Goal: Transaction & Acquisition: Purchase product/service

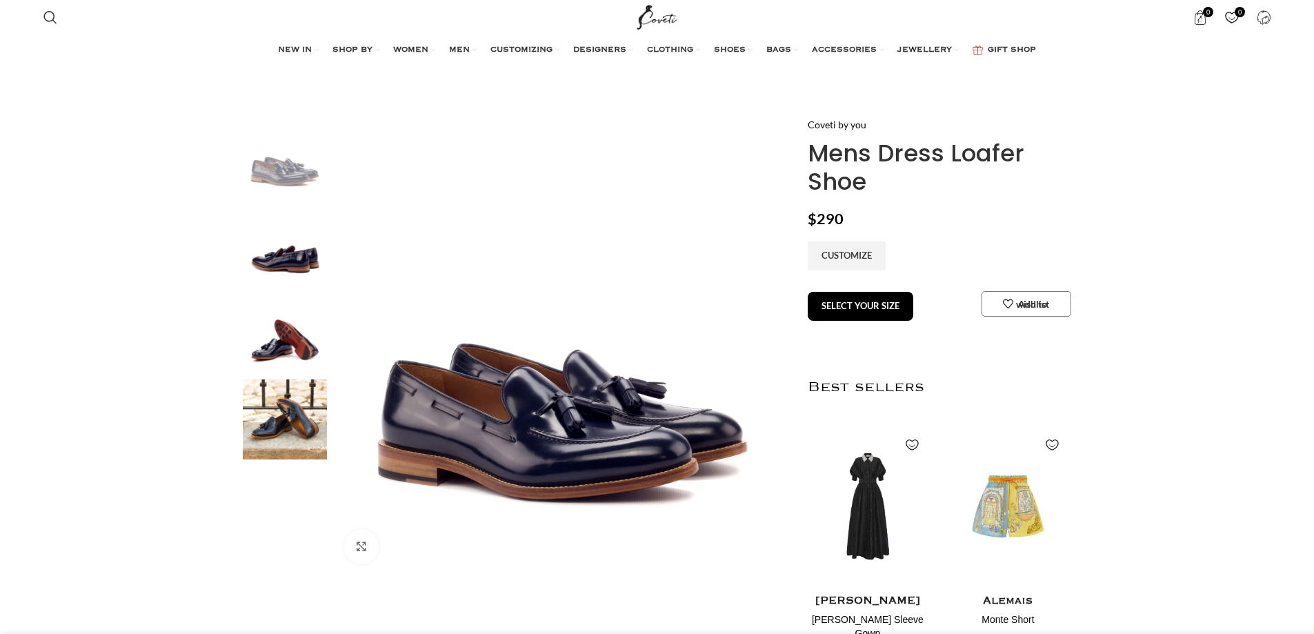
click at [287, 251] on img at bounding box center [285, 245] width 84 height 81
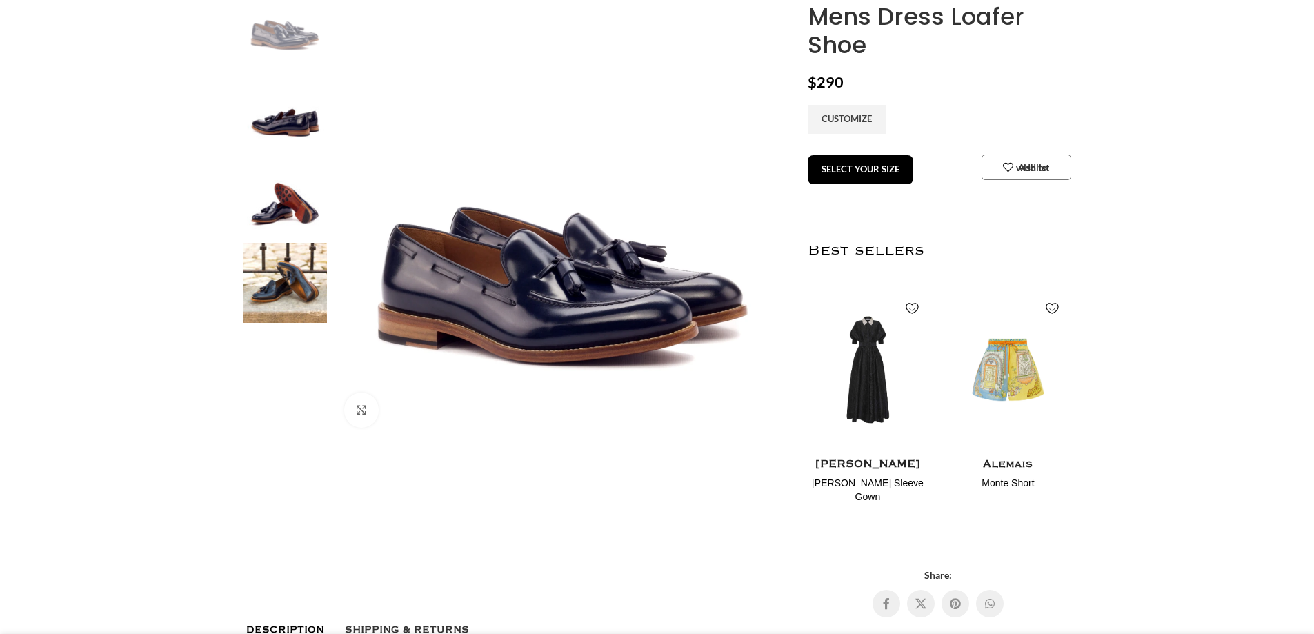
scroll to position [138, 0]
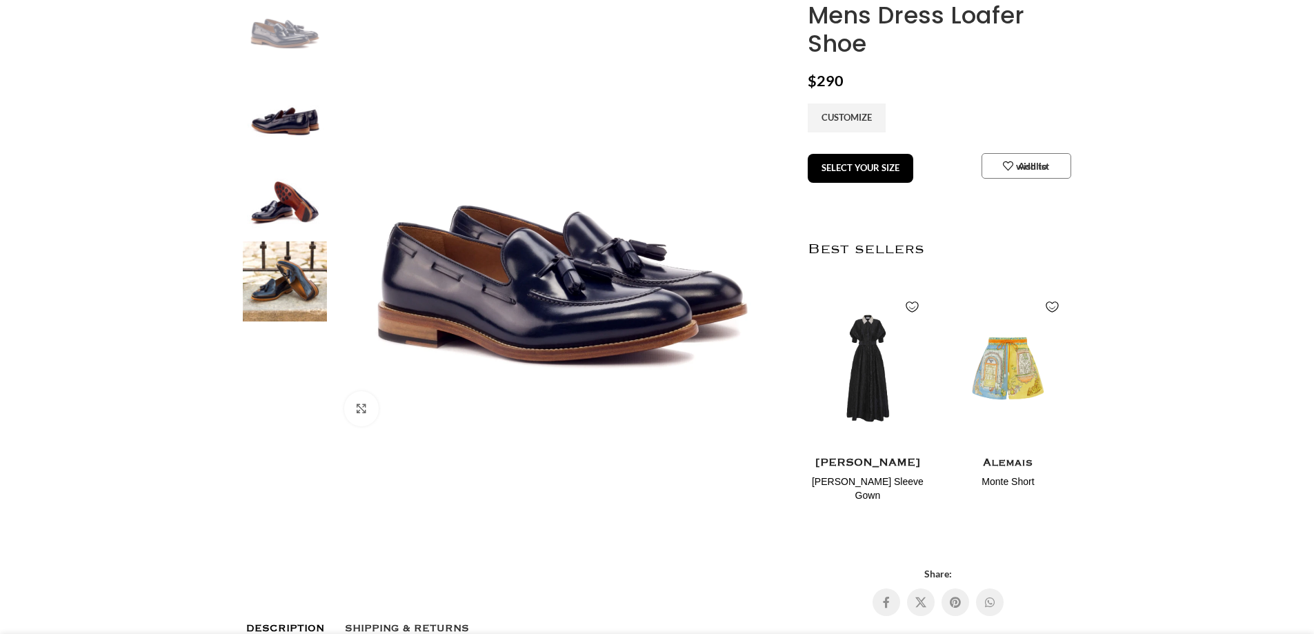
click at [291, 209] on img at bounding box center [285, 194] width 84 height 81
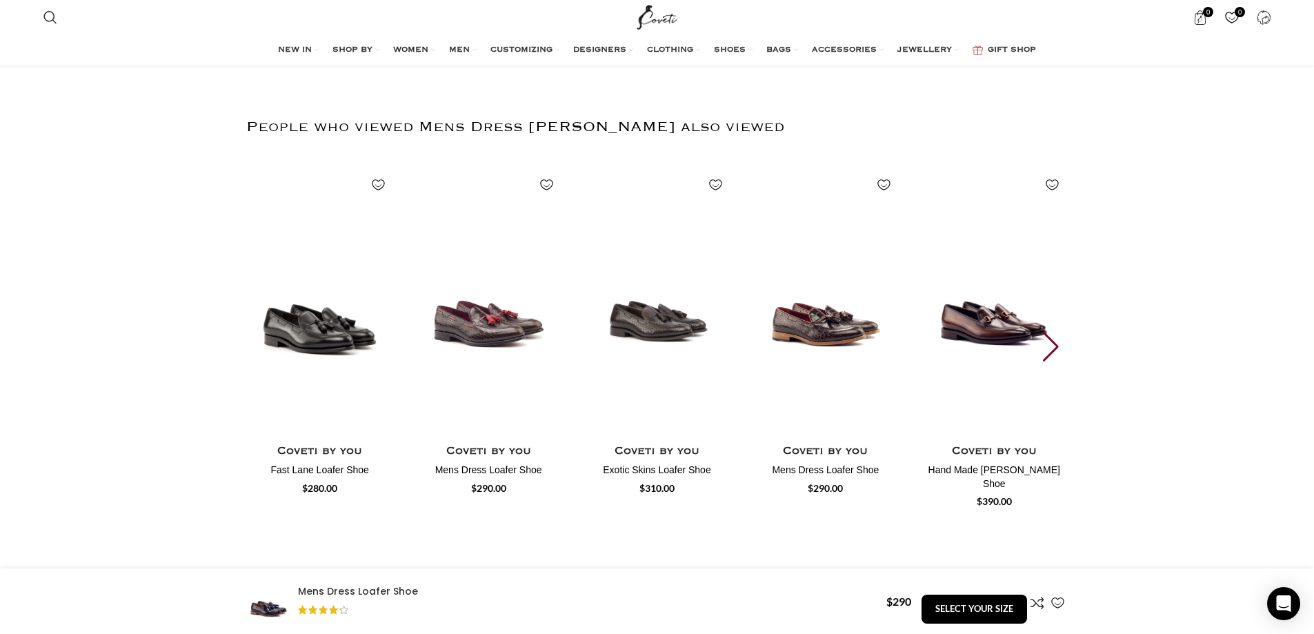
scroll to position [1172, 0]
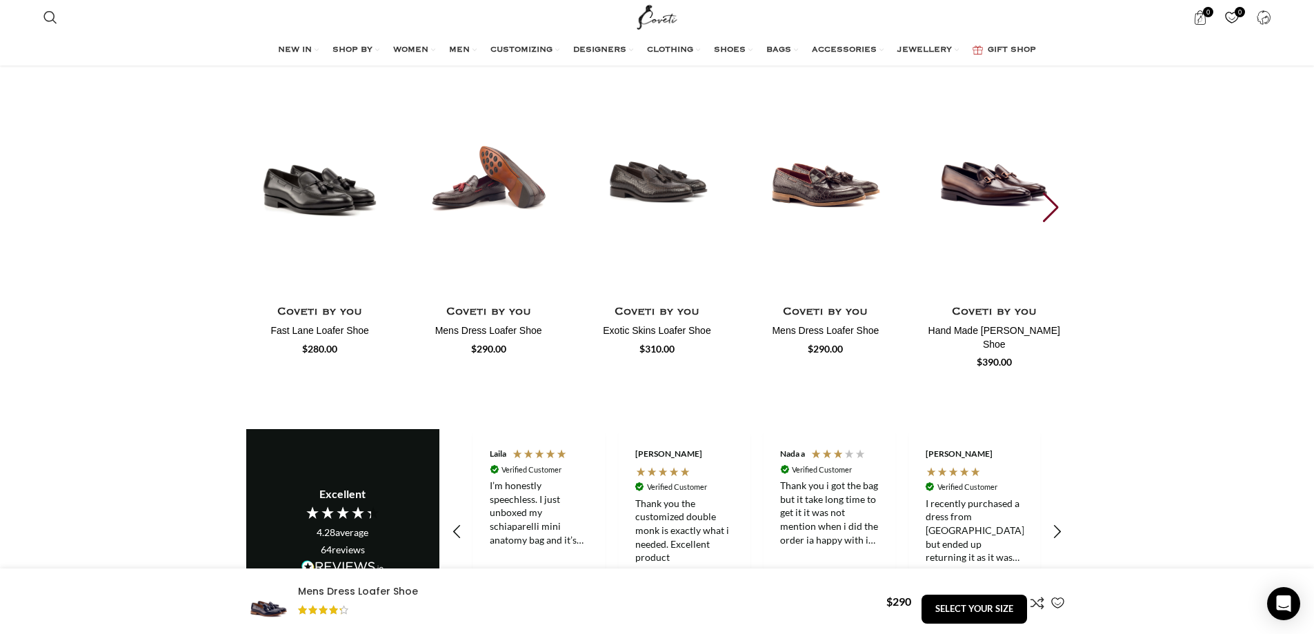
click at [519, 175] on img "2 / 7" at bounding box center [488, 162] width 152 height 284
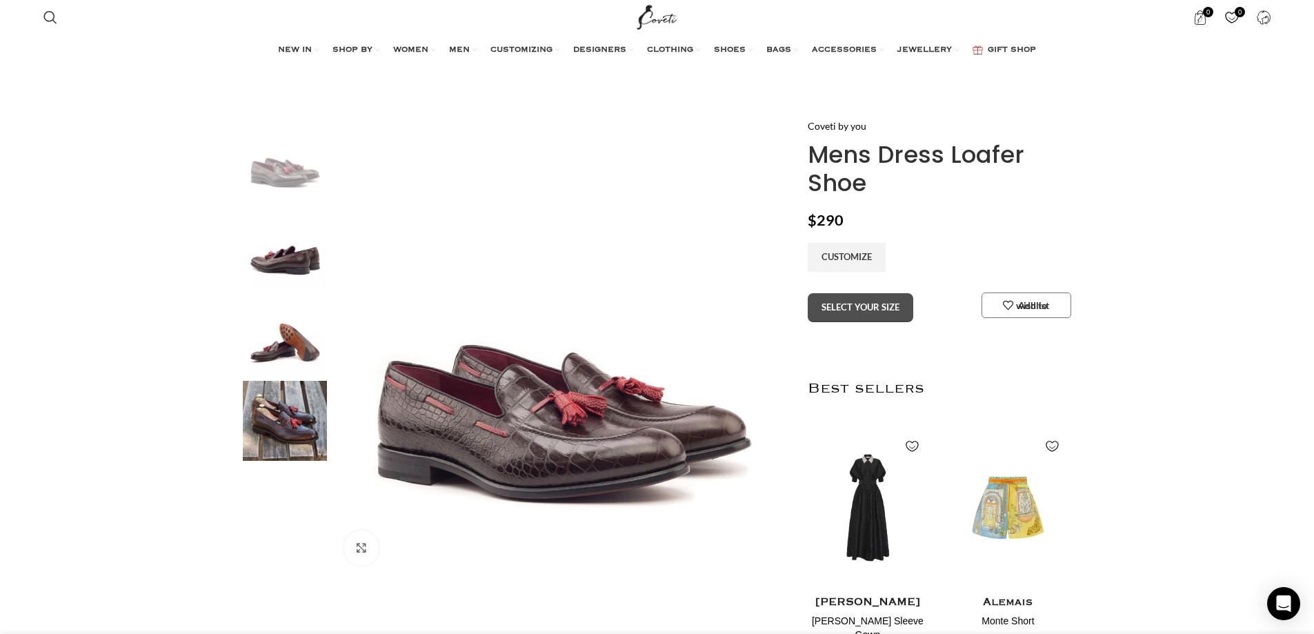
click at [897, 306] on button "SELECT YOUR SIZE" at bounding box center [861, 307] width 106 height 29
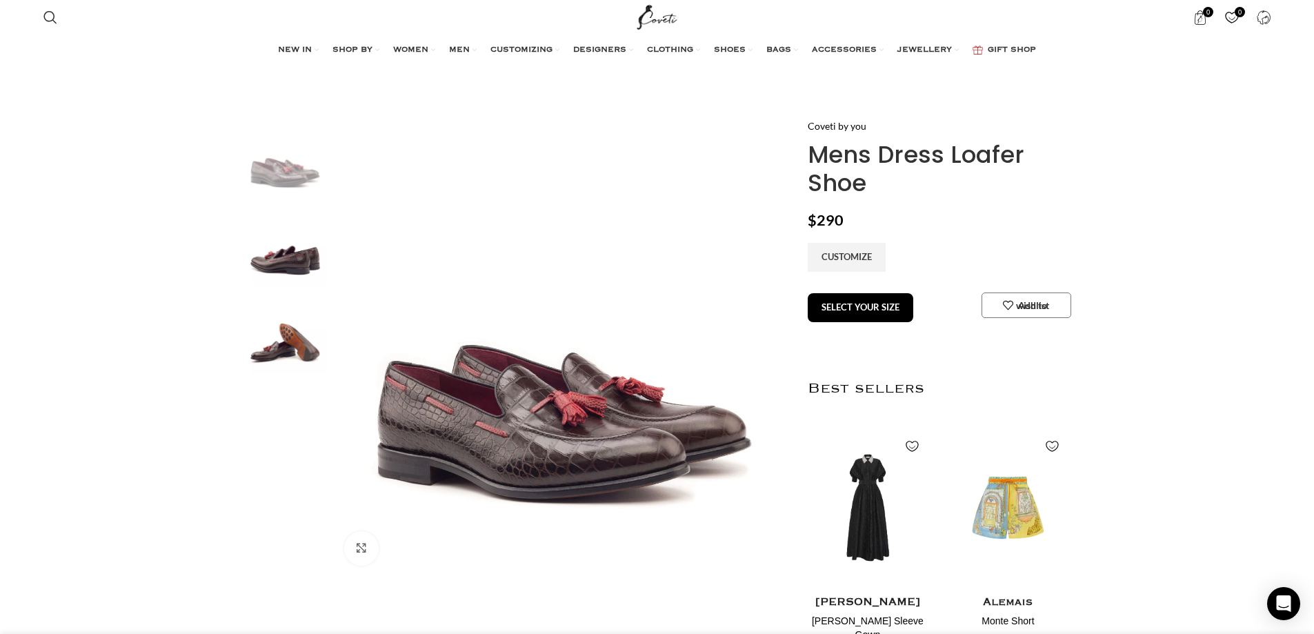
click at [269, 368] on img "3 / 4" at bounding box center [285, 333] width 84 height 81
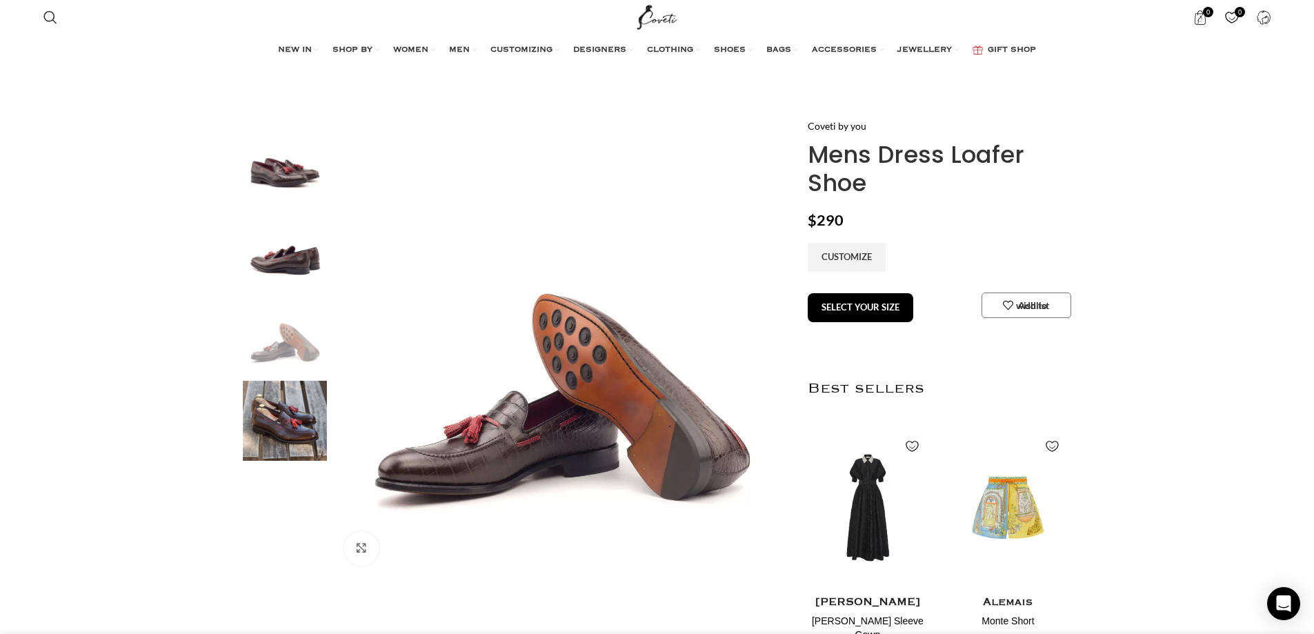
click at [300, 253] on img "2 / 4" at bounding box center [285, 246] width 84 height 81
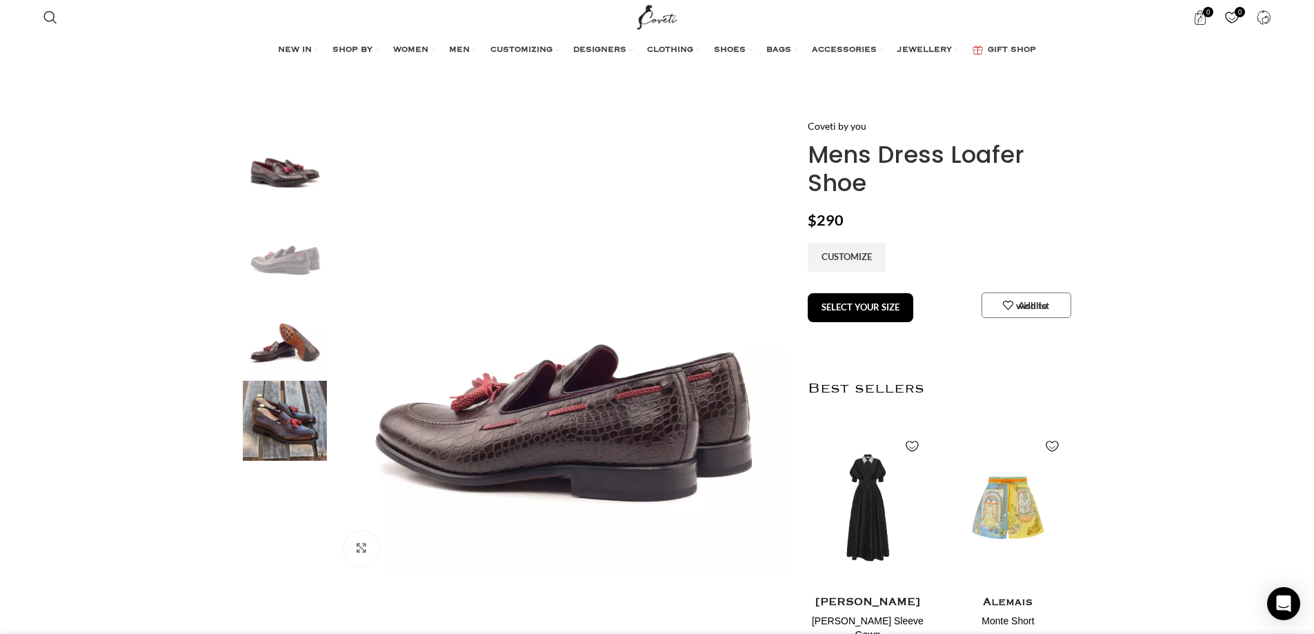
click at [299, 182] on img "1 / 4" at bounding box center [285, 159] width 84 height 81
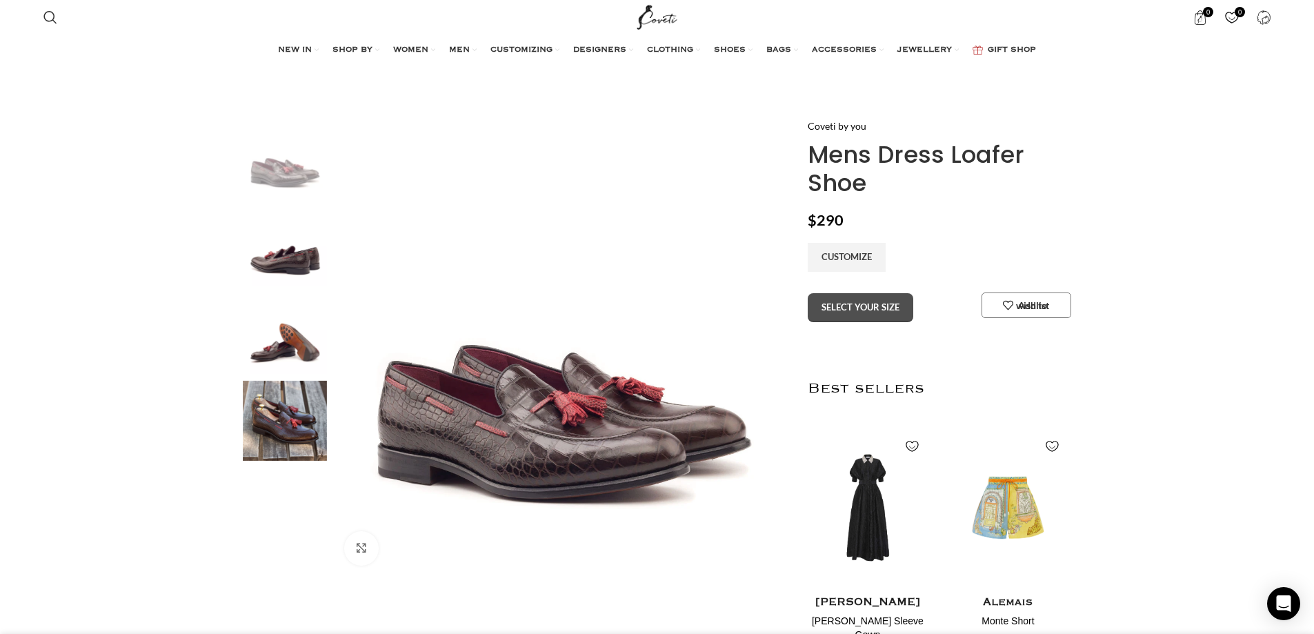
click at [888, 308] on button "SELECT YOUR SIZE" at bounding box center [861, 307] width 106 height 29
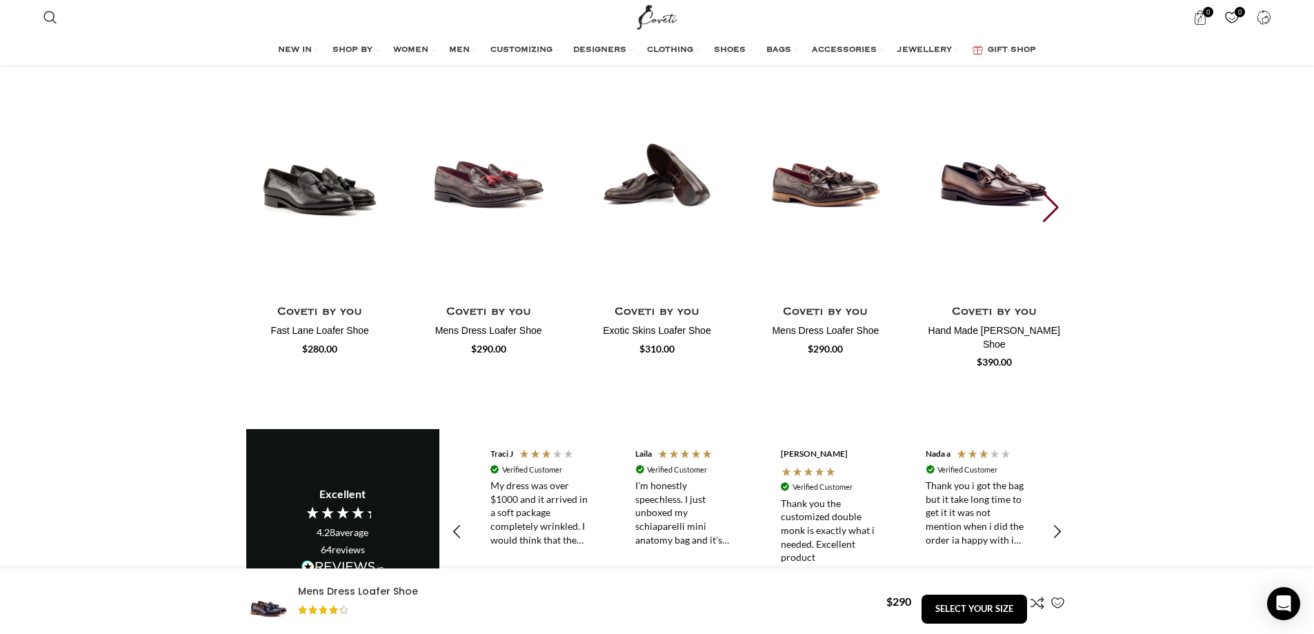
click at [682, 174] on img "3 / 7" at bounding box center [657, 162] width 152 height 284
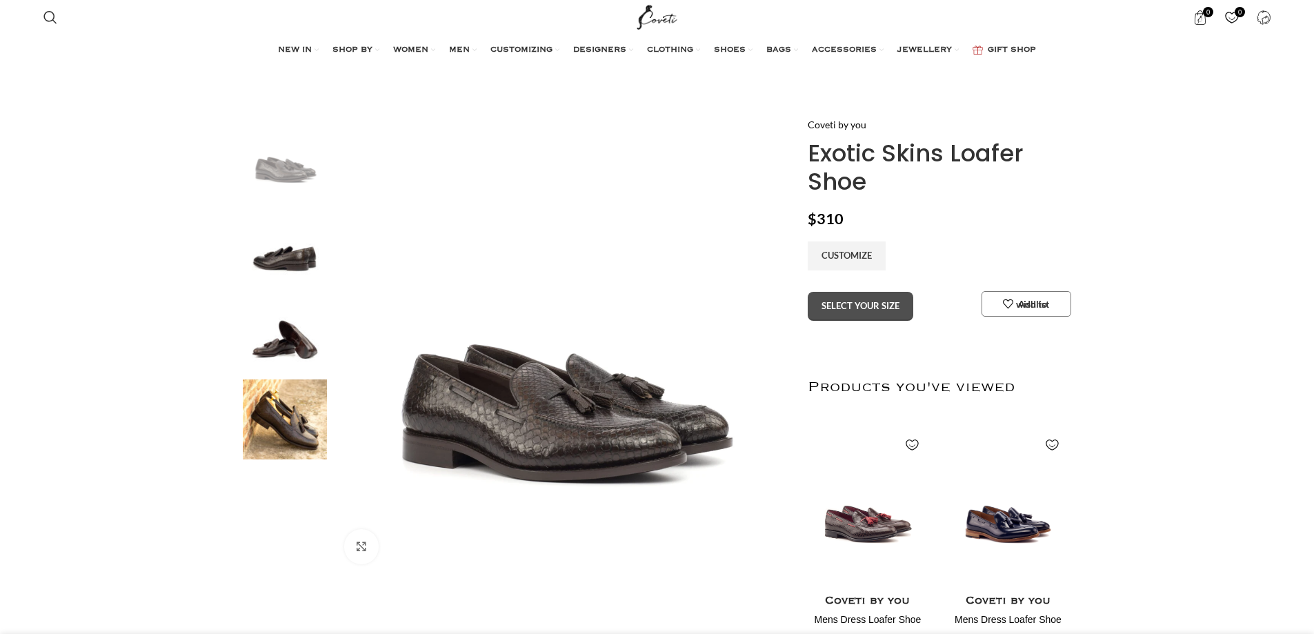
click at [843, 305] on button "SELECT YOUR SIZE" at bounding box center [861, 306] width 106 height 29
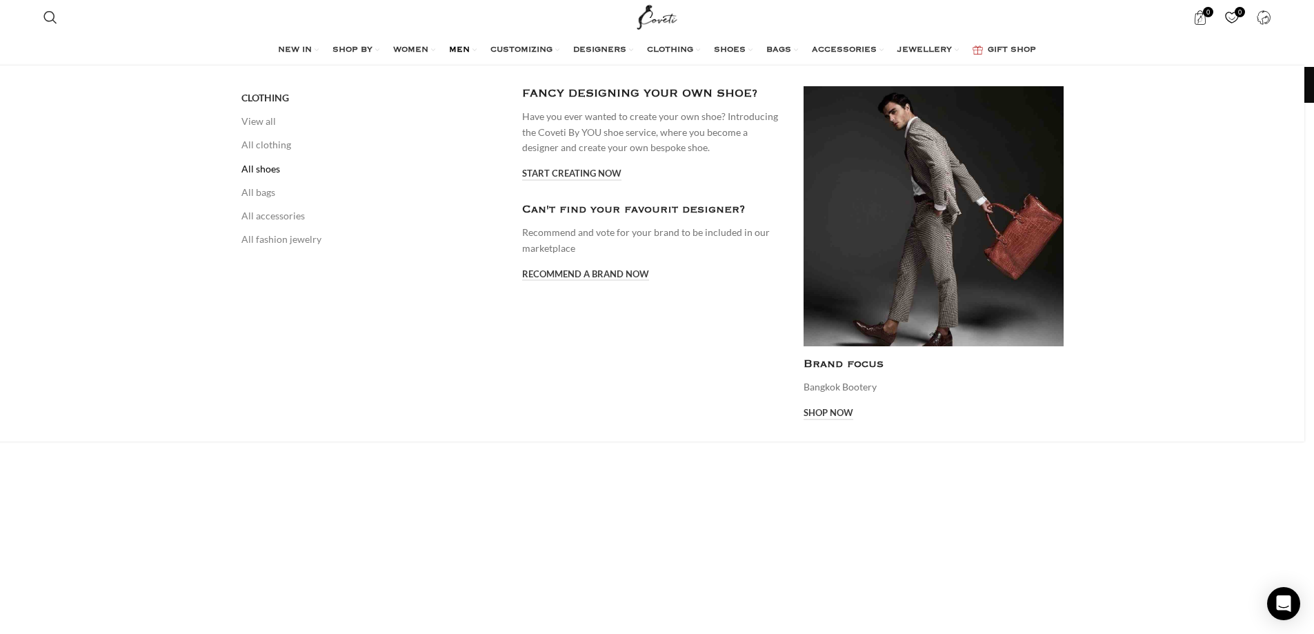
click at [265, 165] on link "All shoes" at bounding box center [371, 168] width 260 height 23
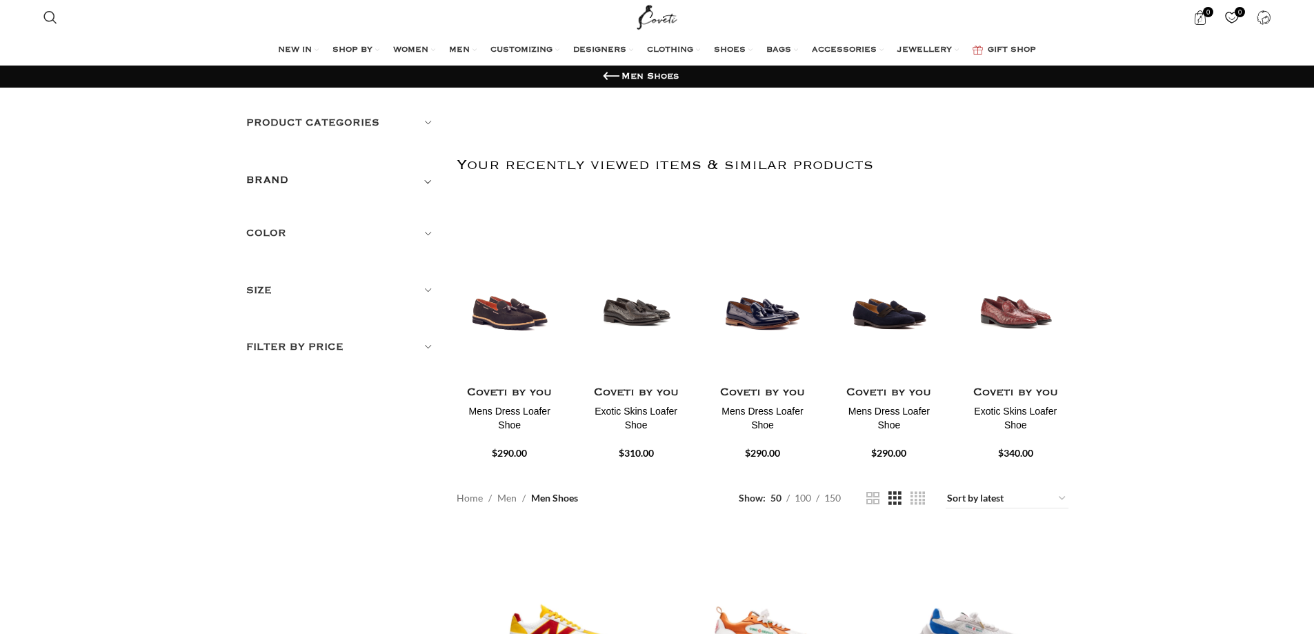
click at [430, 179] on span "Toggle filter" at bounding box center [427, 180] width 17 height 17
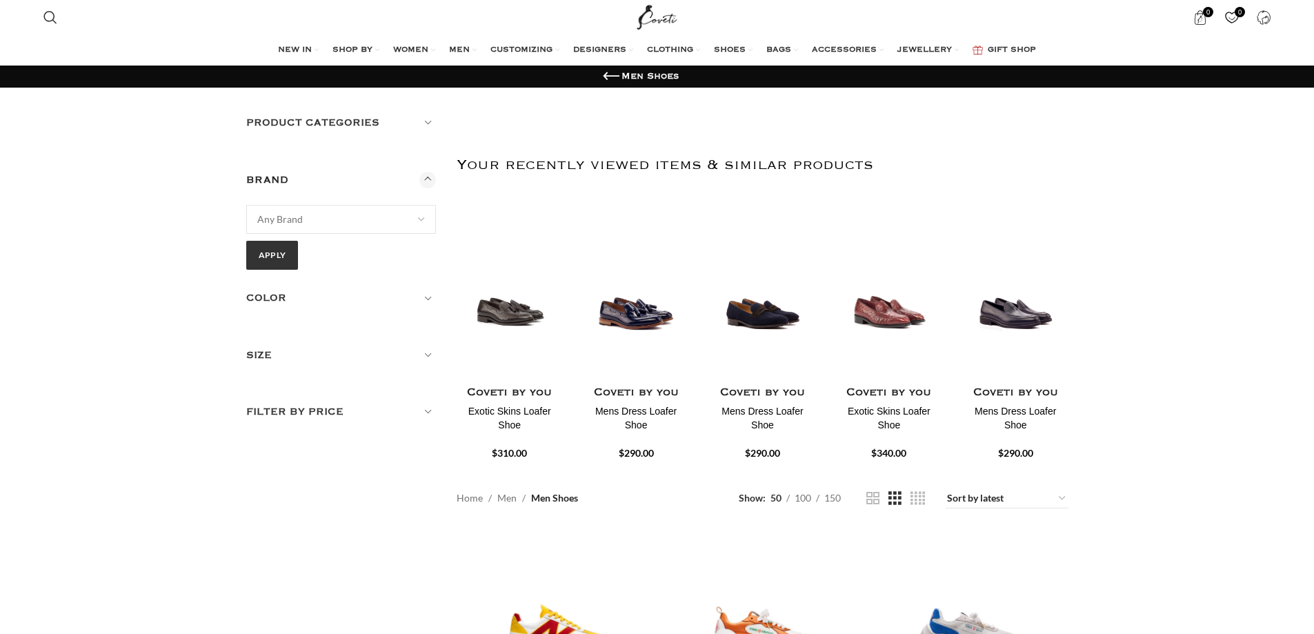
click at [421, 213] on span at bounding box center [421, 219] width 29 height 29
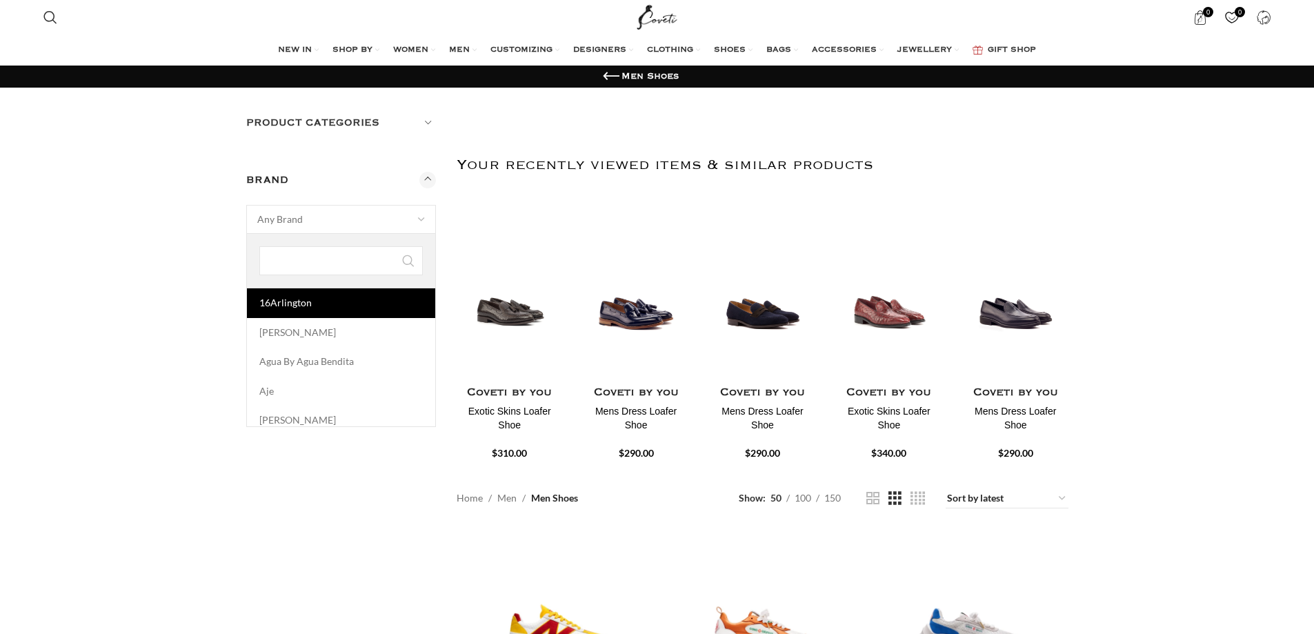
click at [421, 213] on span at bounding box center [421, 219] width 29 height 29
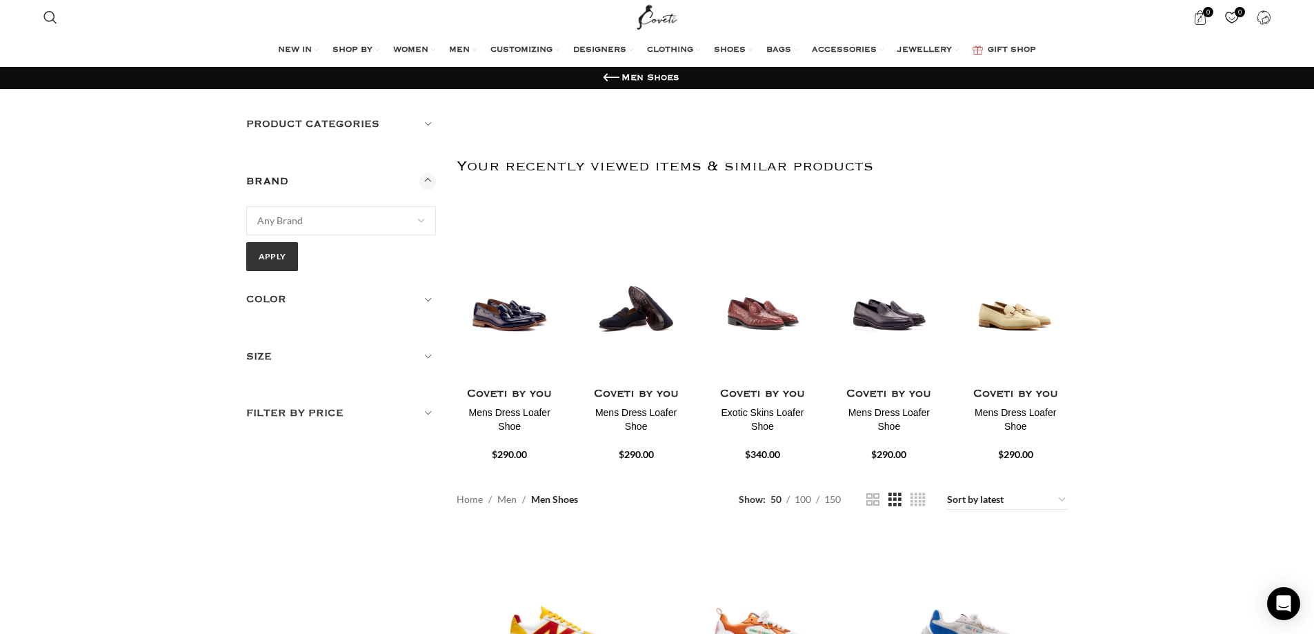
click at [641, 310] on img "4 / 30" at bounding box center [635, 299] width 109 height 170
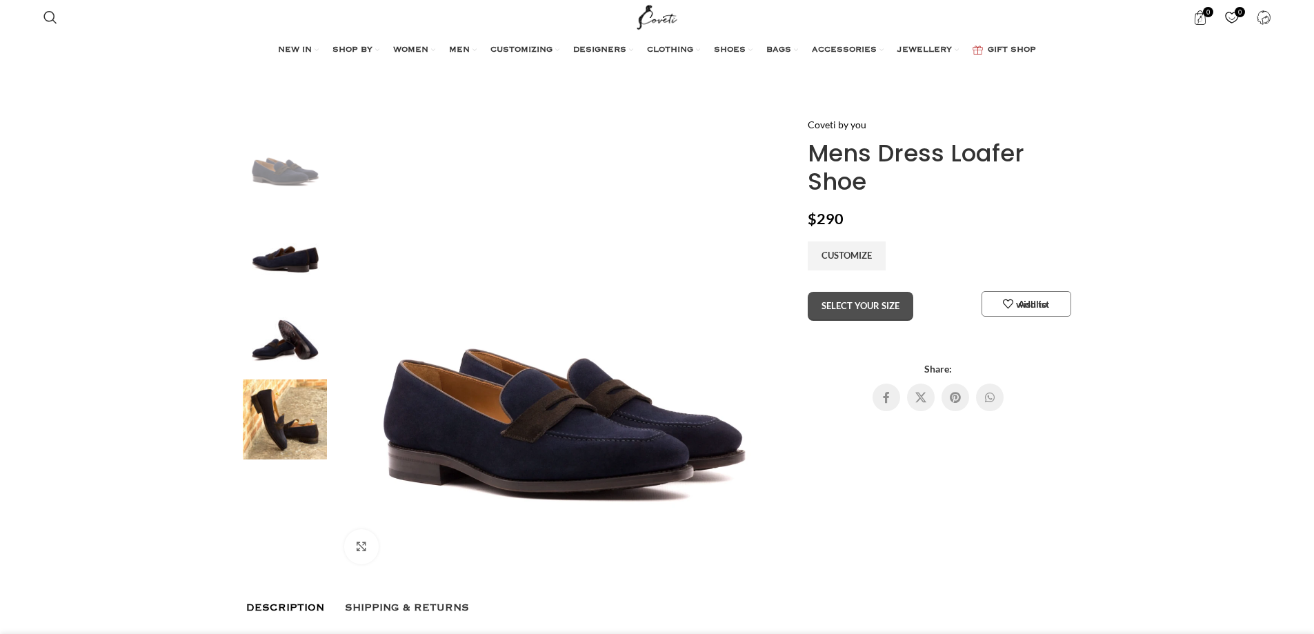
click at [856, 302] on button "SELECT YOUR SIZE" at bounding box center [861, 306] width 106 height 29
